Goal: Find contact information: Find contact information

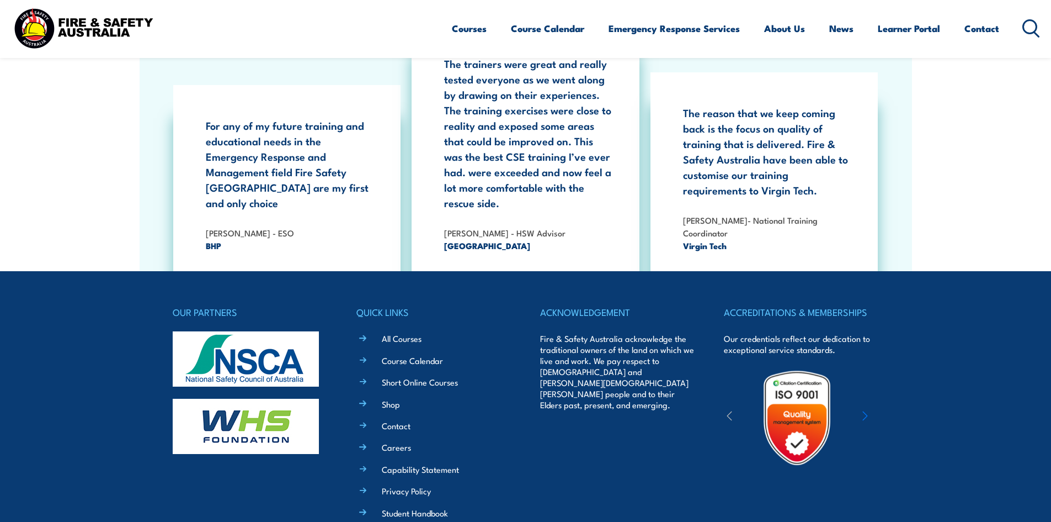
scroll to position [2020, 0]
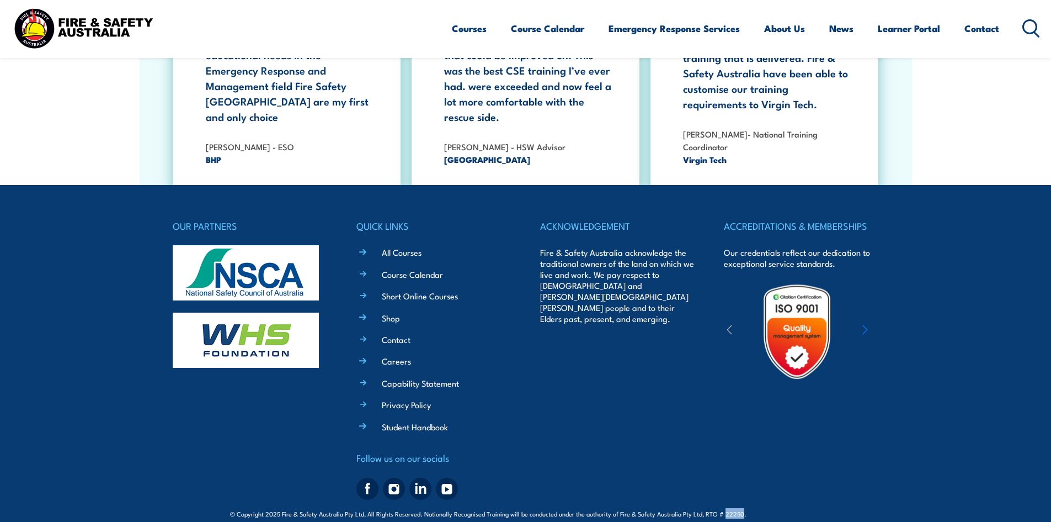
drag, startPoint x: 742, startPoint y: 497, endPoint x: 726, endPoint y: 496, distance: 16.0
click at [726, 508] on span "© Copyright 2025 Fire & Safety Australia Pty Ltd, All Rights Reserved. National…" at bounding box center [525, 513] width 591 height 10
copy span "22250"
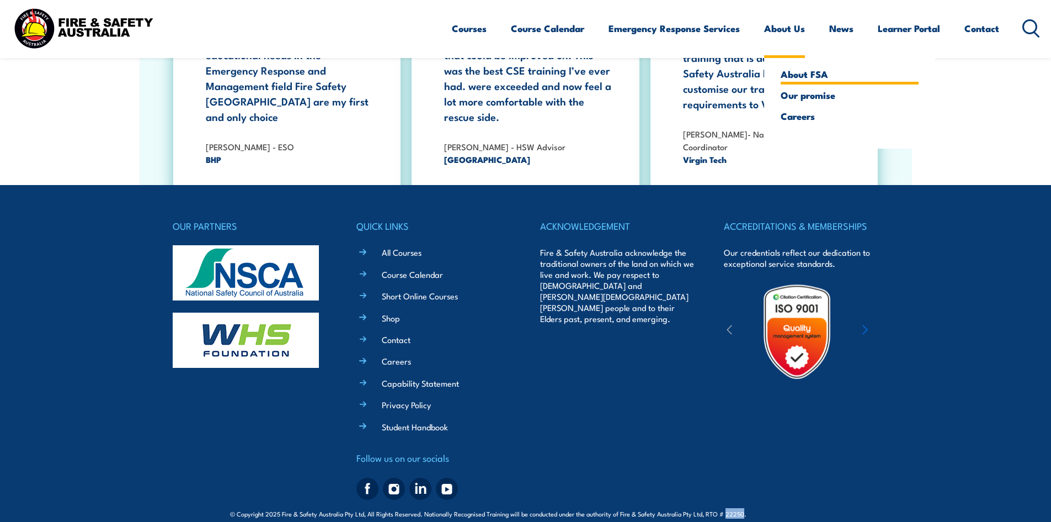
click at [796, 75] on link "About FSA" at bounding box center [850, 74] width 138 height 10
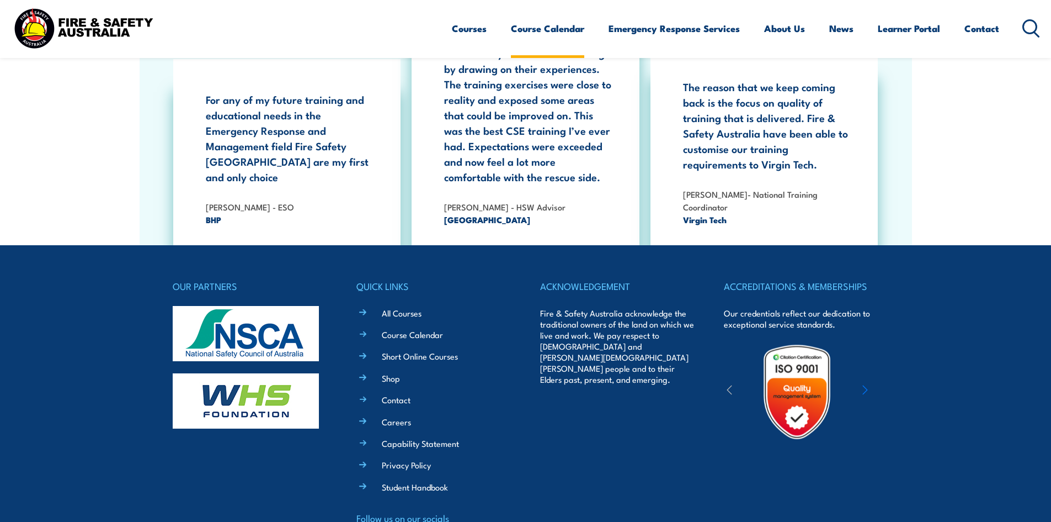
scroll to position [3563, 0]
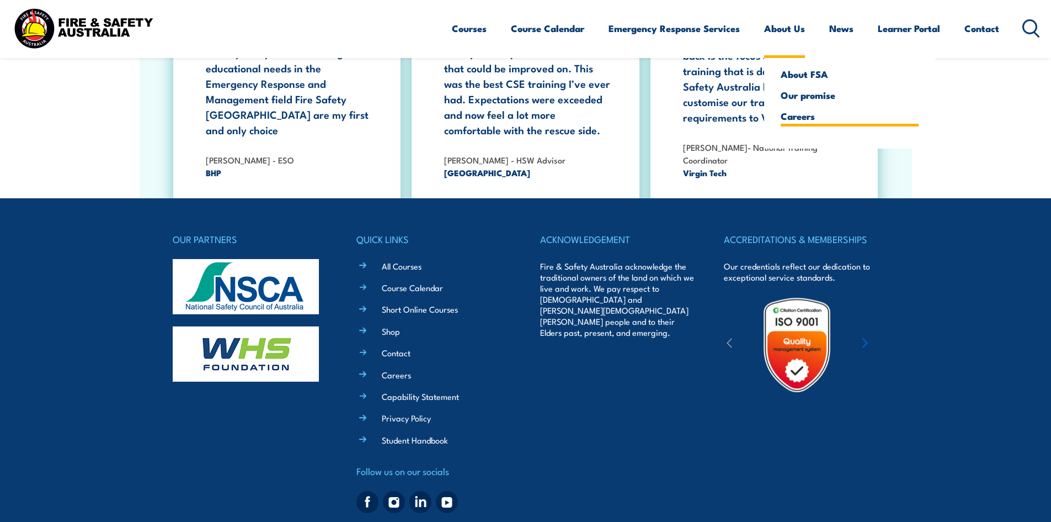
click at [794, 121] on li "Careers" at bounding box center [850, 116] width 138 height 10
click at [795, 118] on link "Careers" at bounding box center [850, 116] width 138 height 10
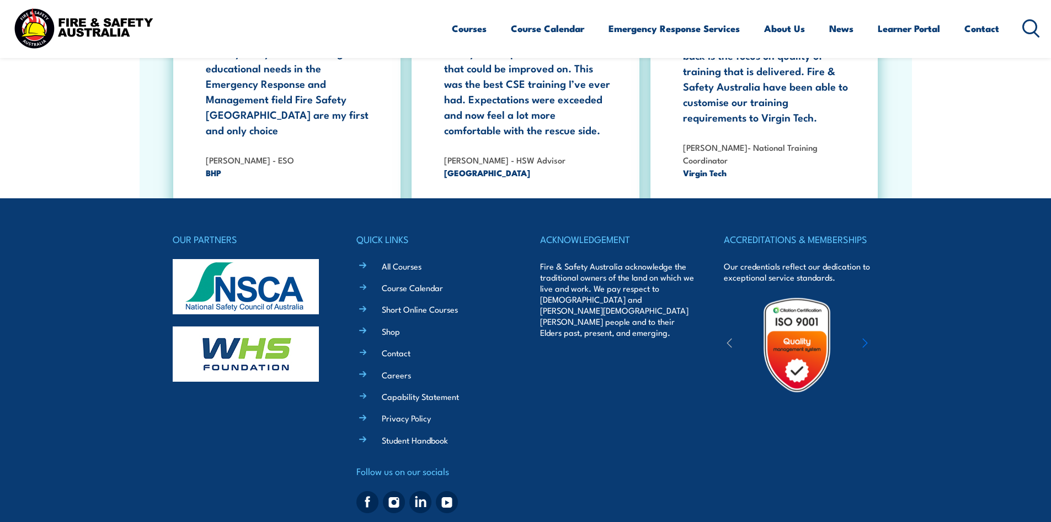
click at [421, 491] on img at bounding box center [421, 502] width 22 height 22
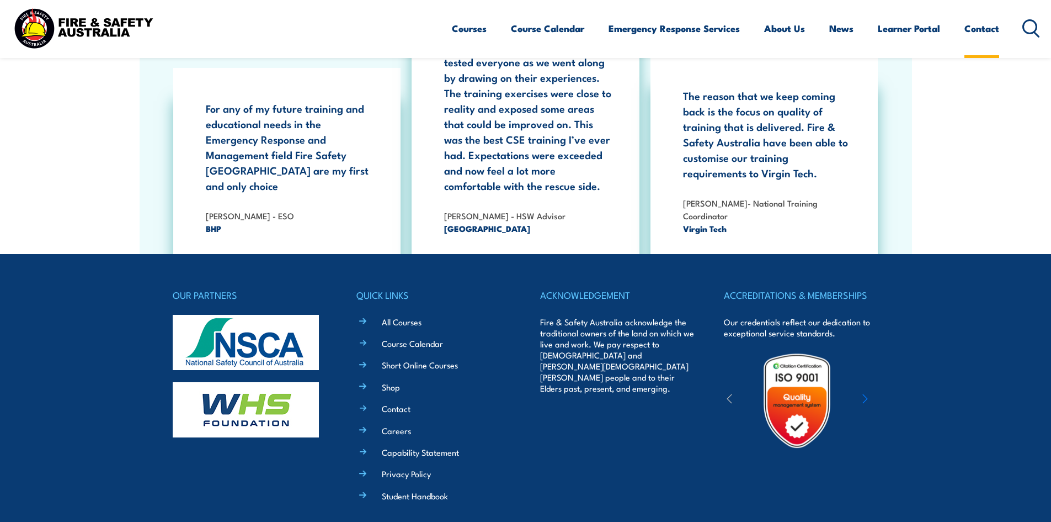
click at [994, 31] on link "Contact" at bounding box center [982, 28] width 35 height 29
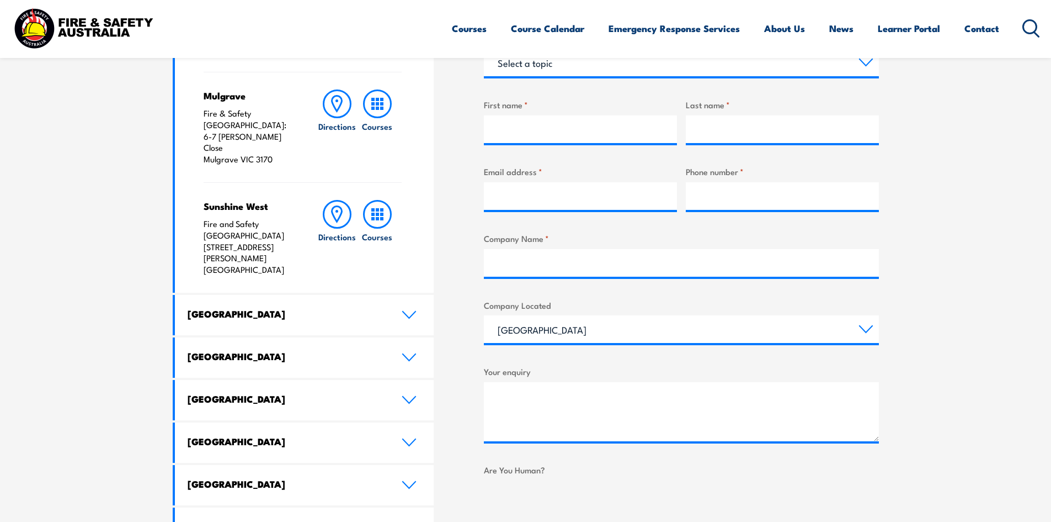
scroll to position [442, 0]
